Goal: Information Seeking & Learning: Learn about a topic

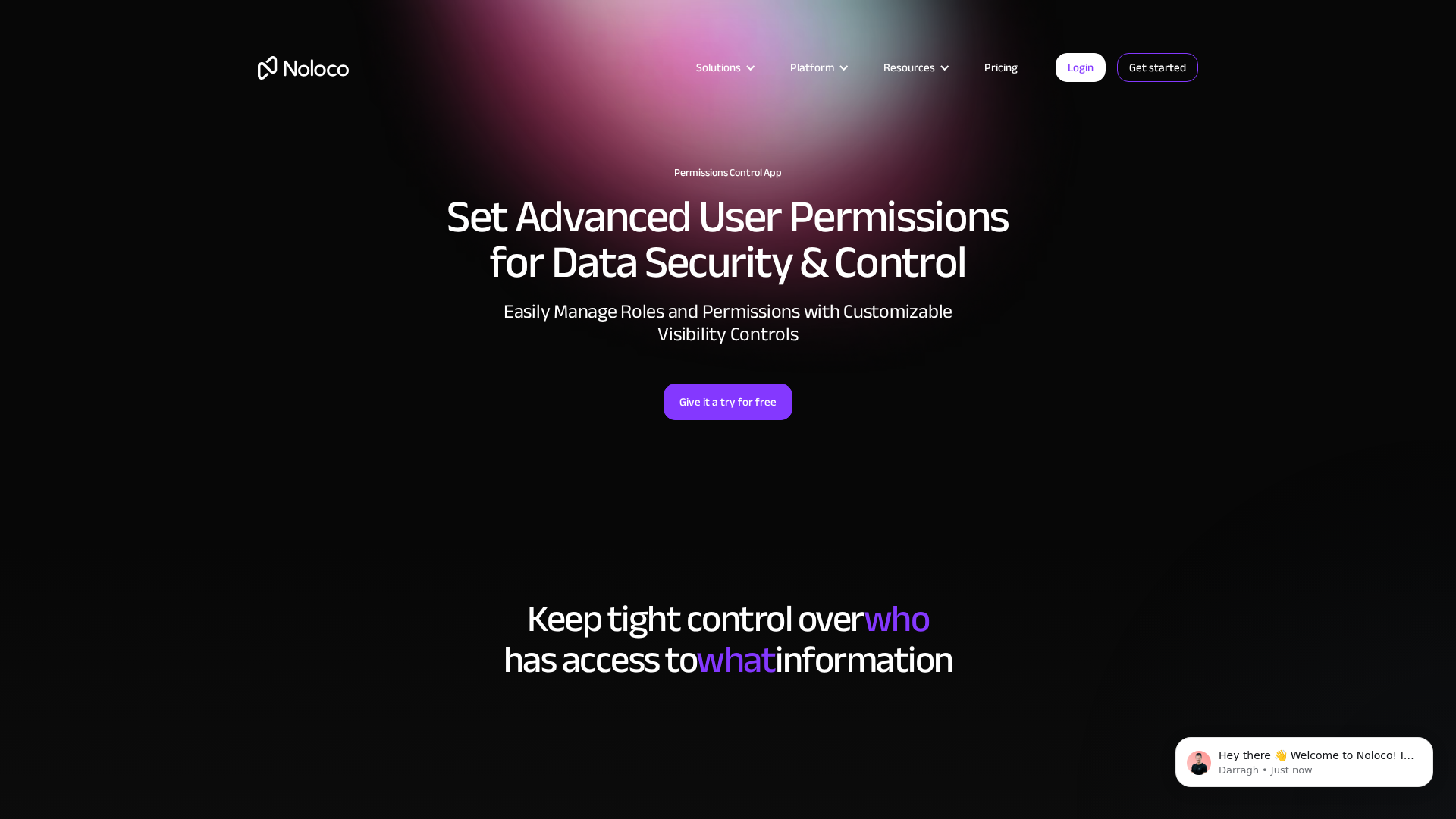
click at [1158, 67] on link "Get started" at bounding box center [1158, 67] width 81 height 28
